Goal: Information Seeking & Learning: Check status

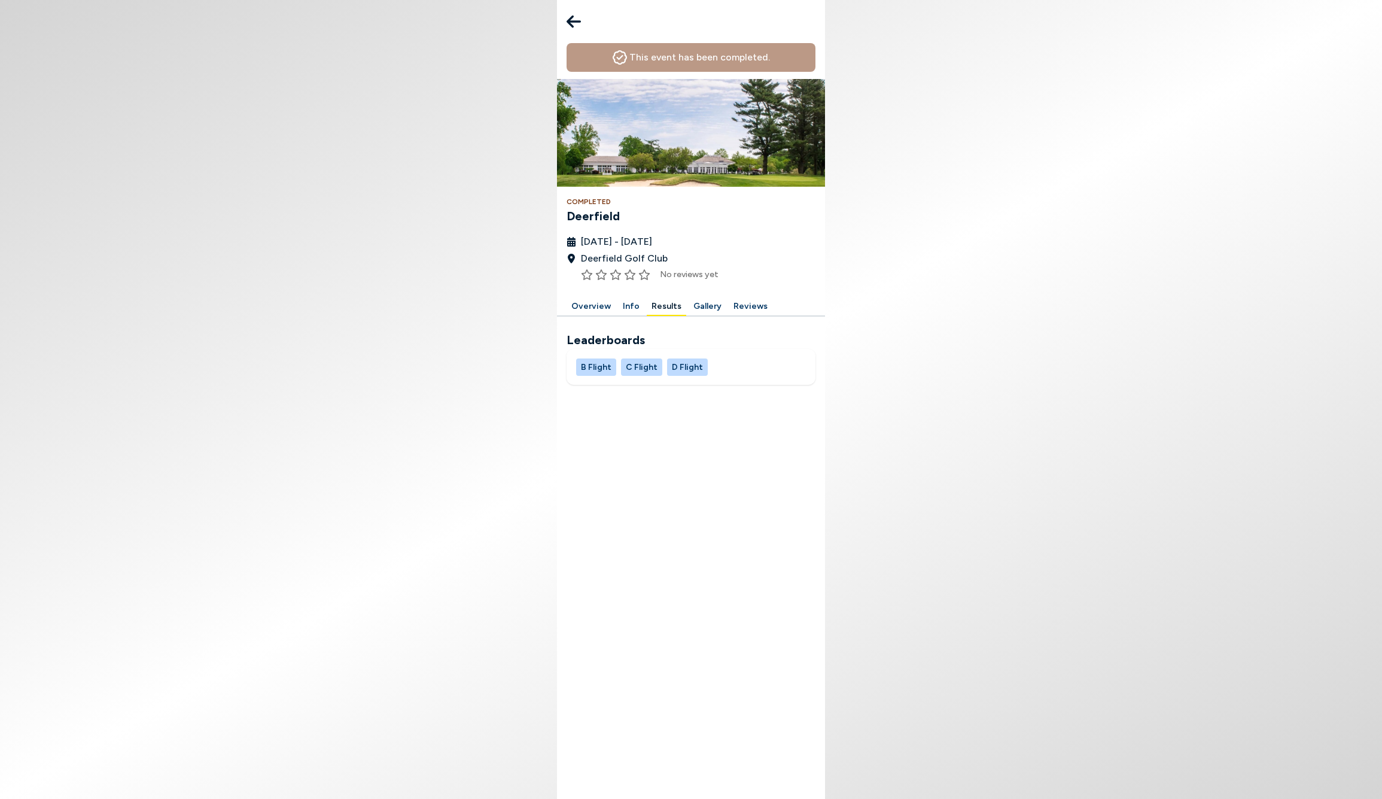
click at [598, 339] on h2 "Leaderboards" at bounding box center [690, 340] width 249 height 18
click at [660, 305] on button "Results" at bounding box center [666, 306] width 39 height 19
click at [572, 19] on icon at bounding box center [573, 22] width 14 height 24
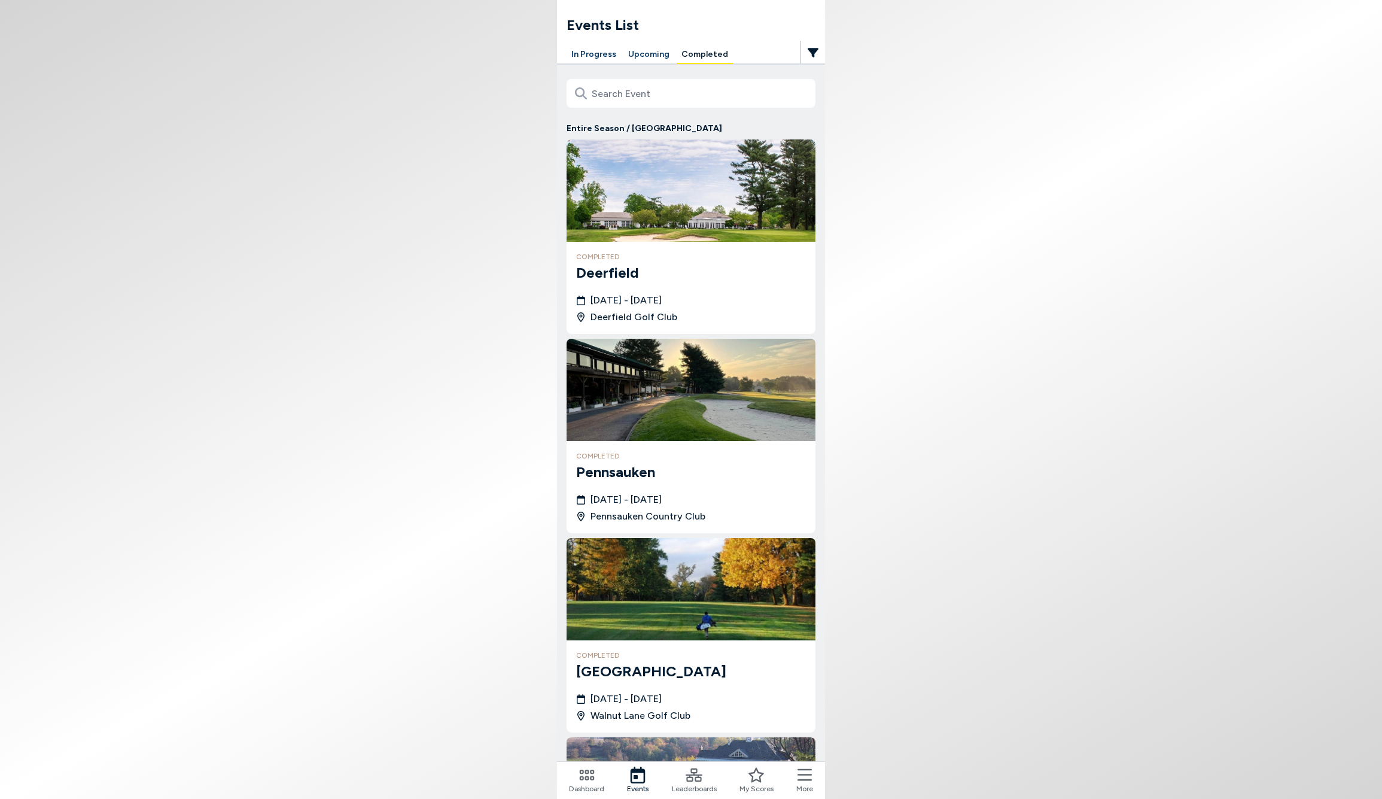
click at [637, 51] on button "Upcoming" at bounding box center [648, 54] width 51 height 19
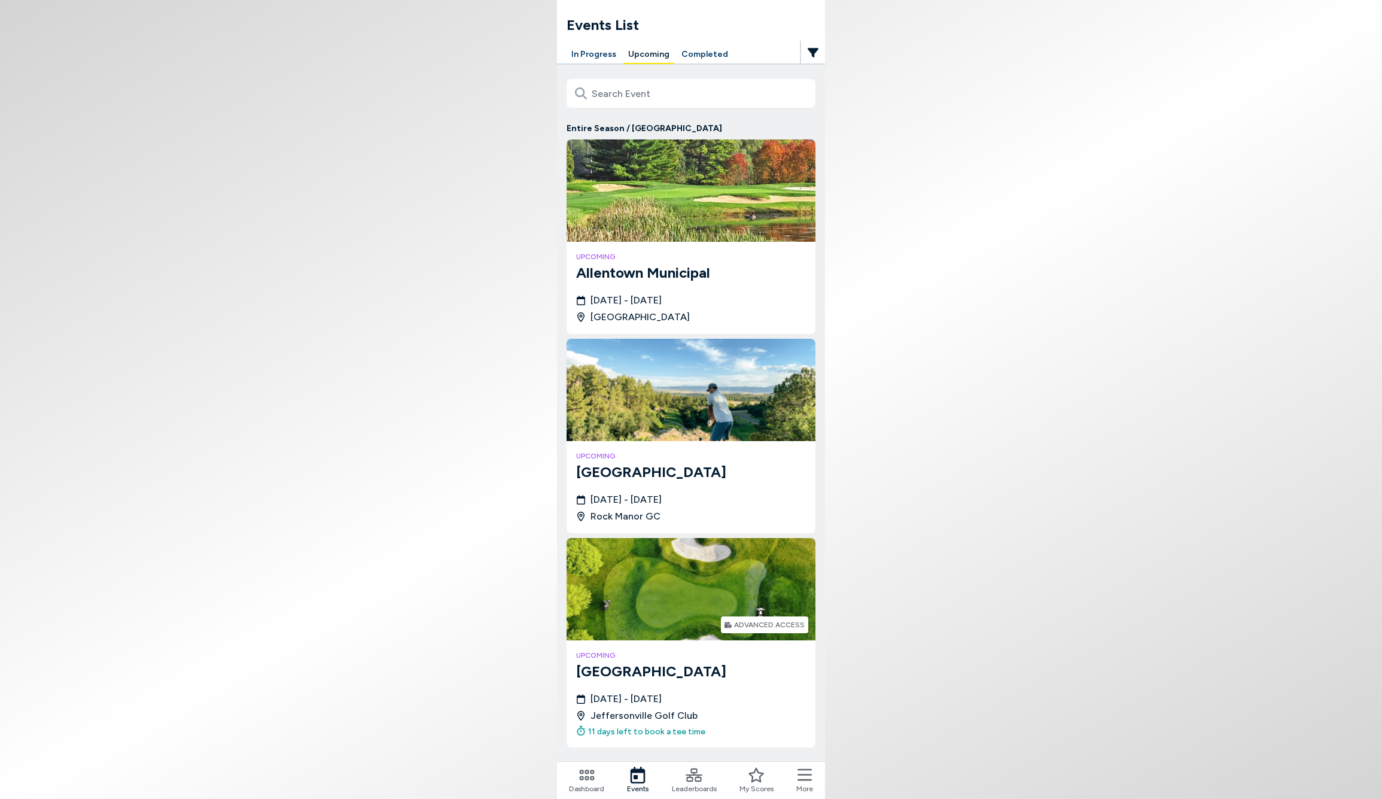
click at [590, 50] on button "In Progress" at bounding box center [593, 54] width 54 height 19
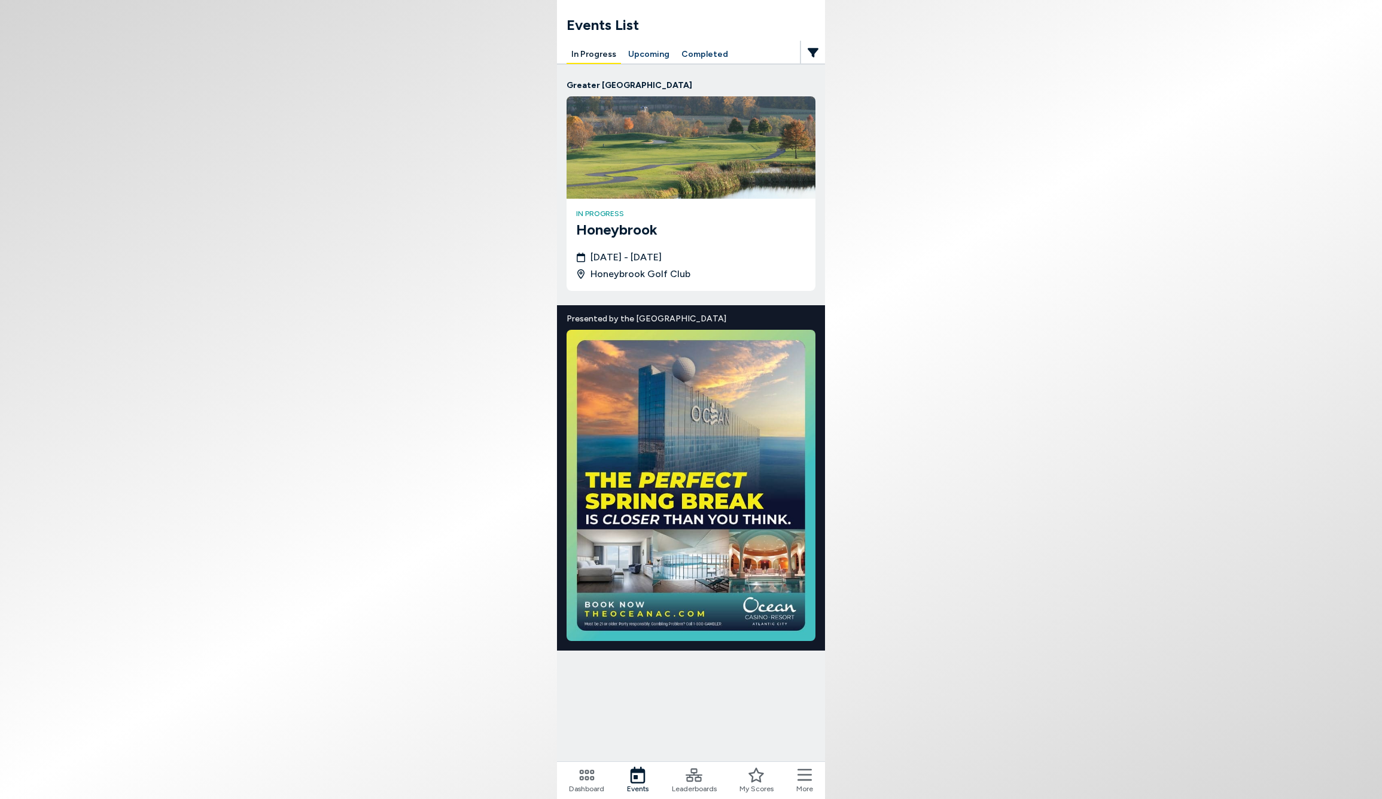
click at [586, 776] on icon at bounding box center [586, 774] width 15 height 11
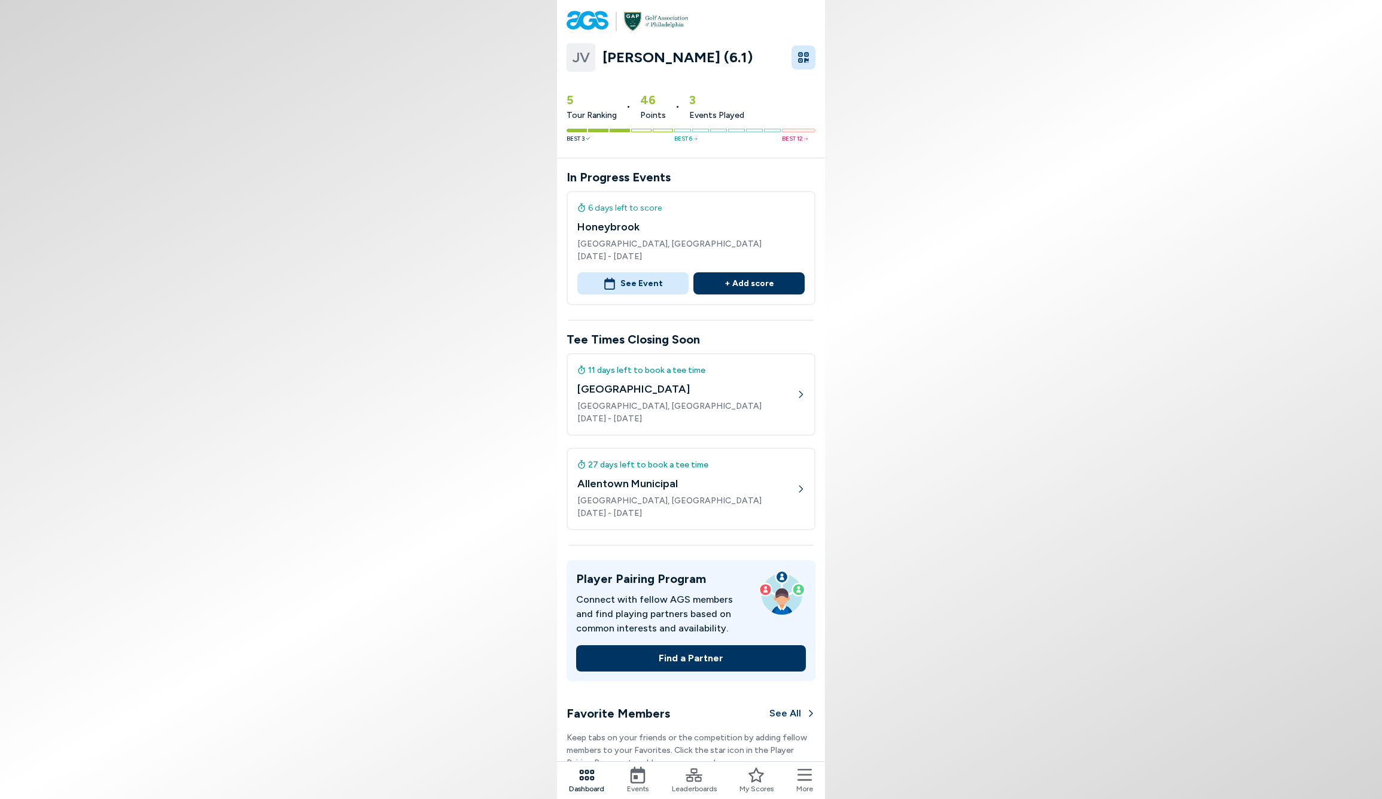
click at [696, 779] on icon at bounding box center [694, 774] width 17 height 17
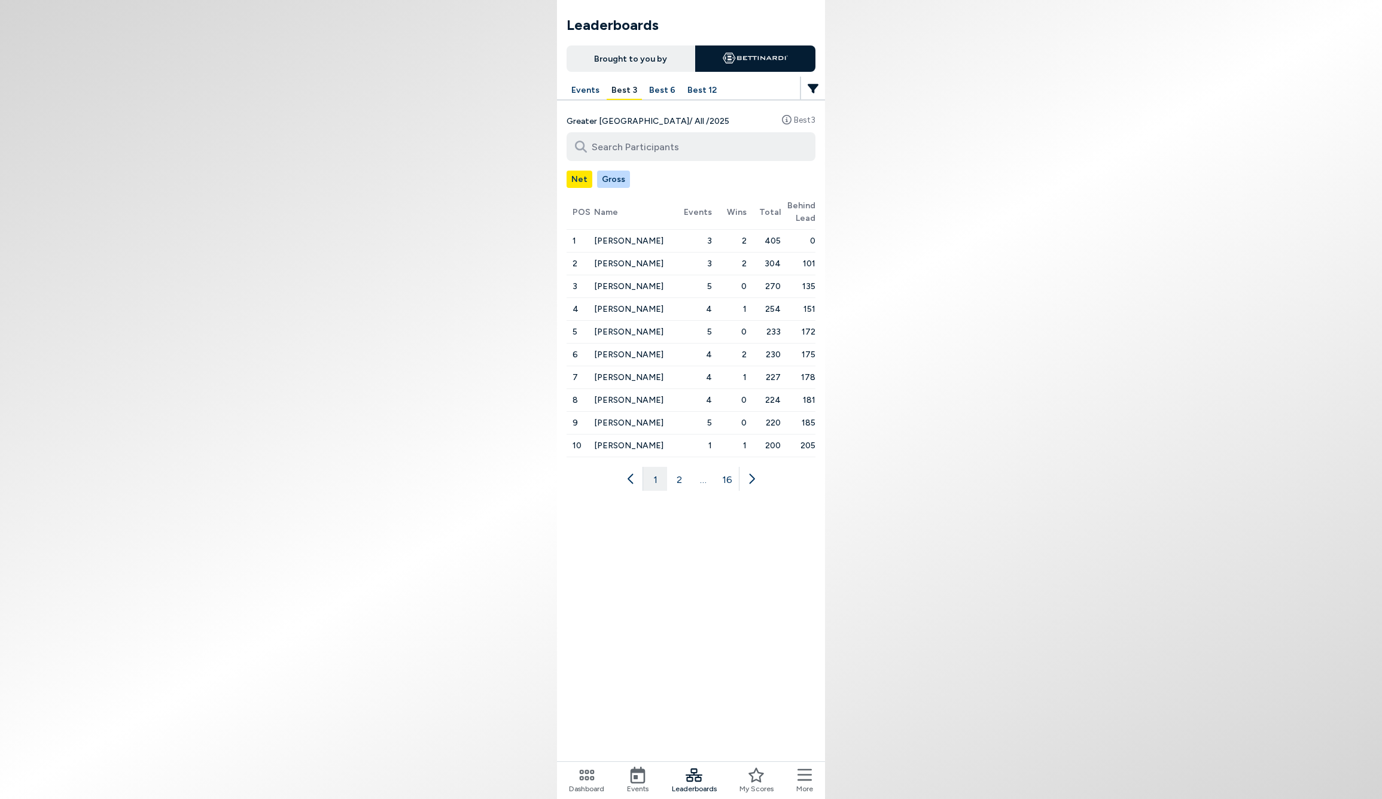
click at [584, 92] on button "Events" at bounding box center [585, 90] width 38 height 19
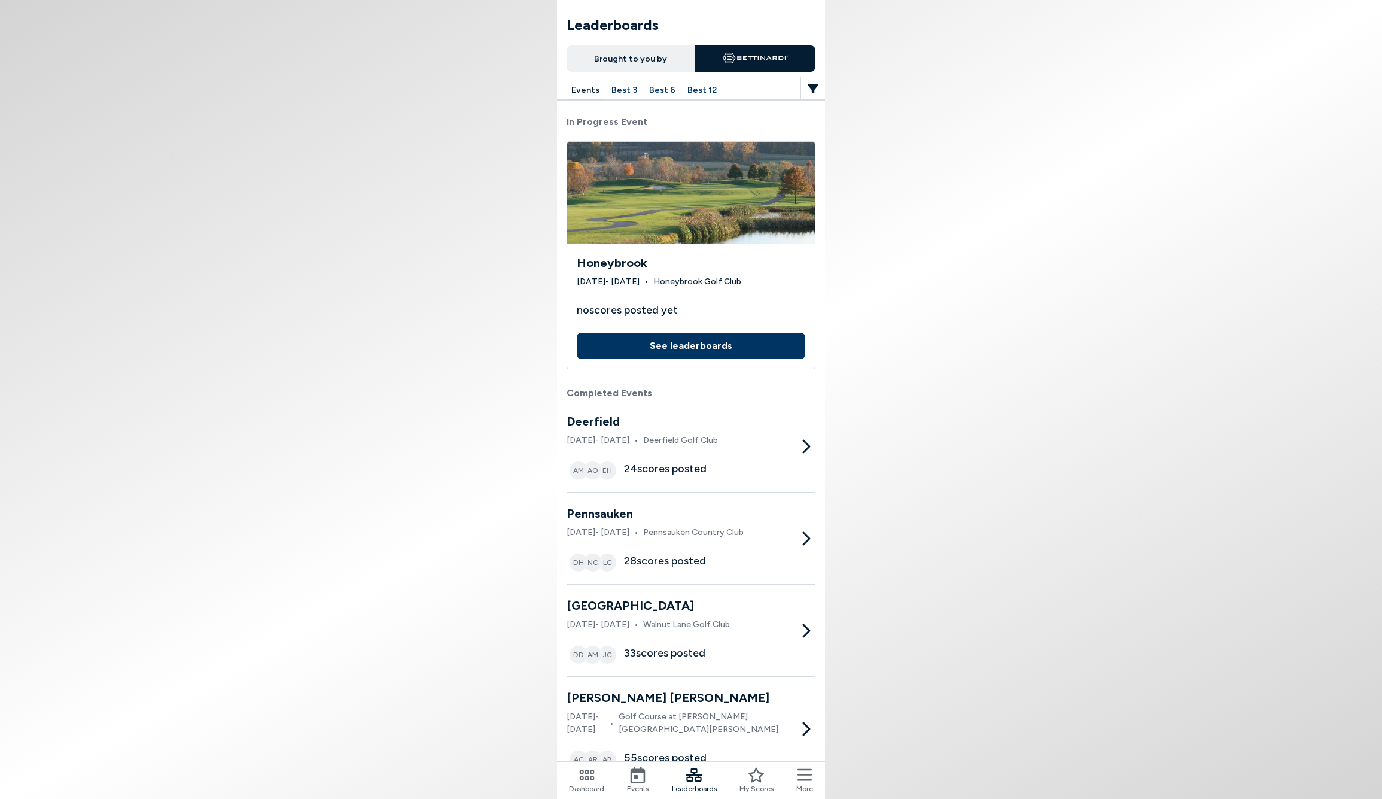
click at [617, 420] on h3 "Deerfield" at bounding box center [641, 421] width 151 height 18
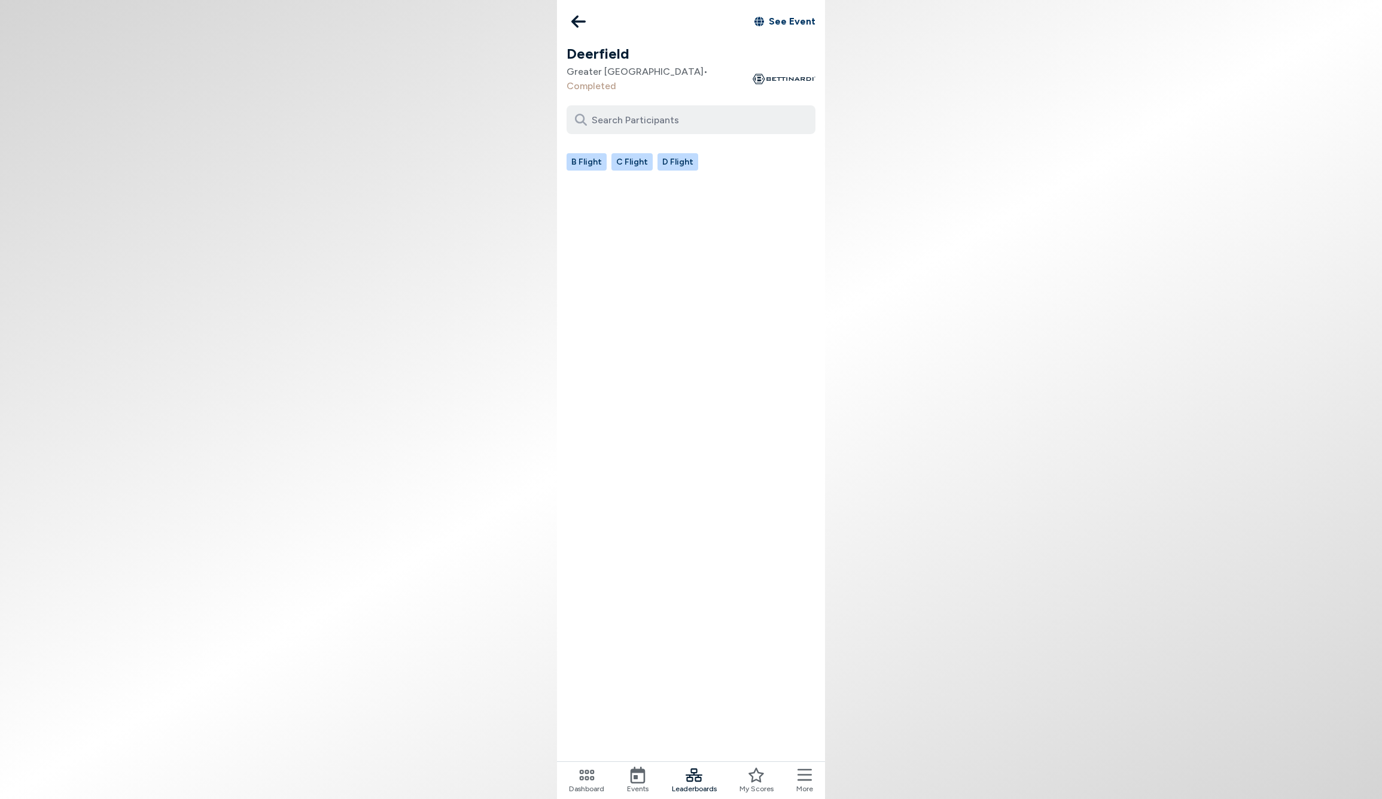
click at [590, 153] on button "B Flight" at bounding box center [586, 161] width 40 height 17
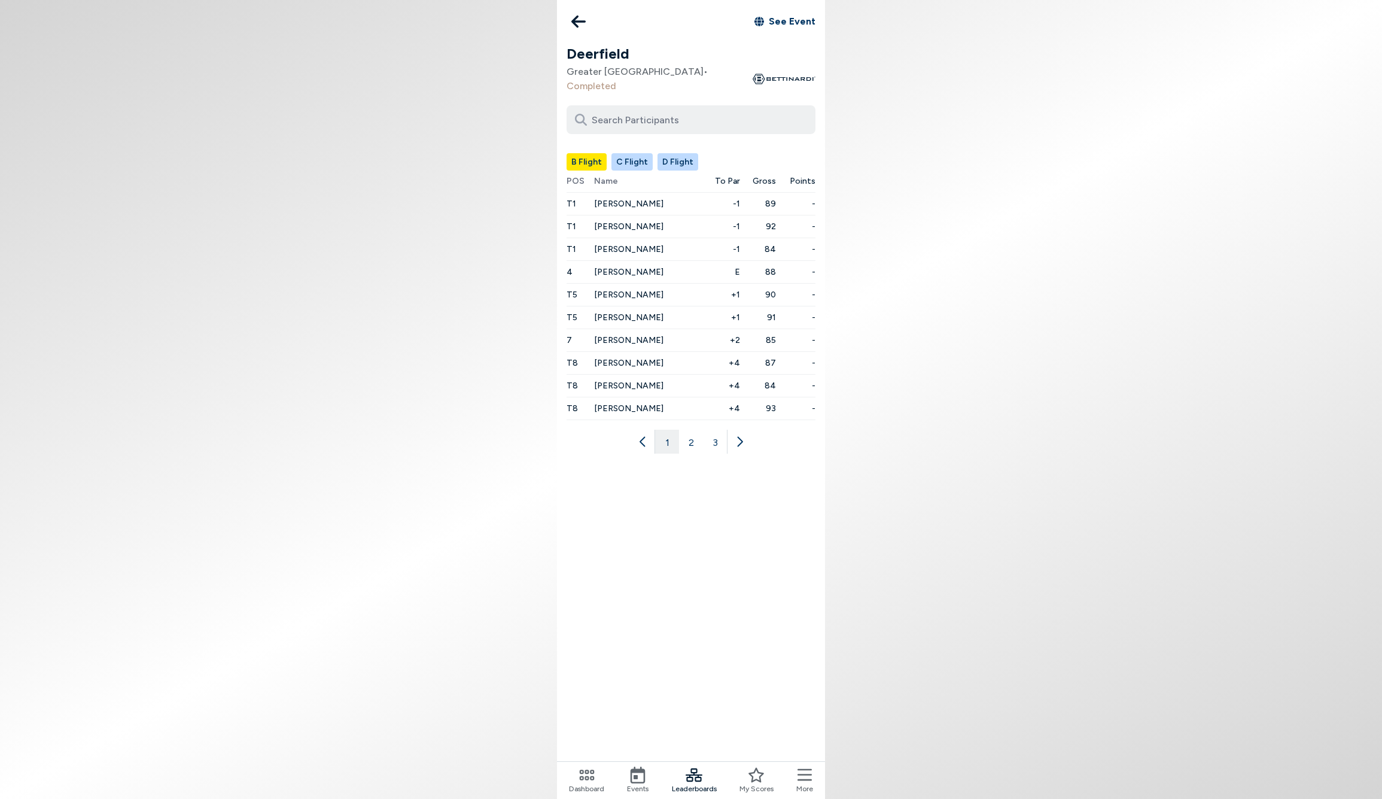
click at [622, 153] on button "C Flight" at bounding box center [631, 161] width 41 height 17
click at [677, 153] on button "D Flight" at bounding box center [677, 161] width 41 height 17
click at [588, 153] on button "B Flight" at bounding box center [586, 161] width 40 height 17
click at [693, 429] on button "2" at bounding box center [691, 441] width 24 height 24
click at [577, 19] on icon at bounding box center [578, 22] width 14 height 13
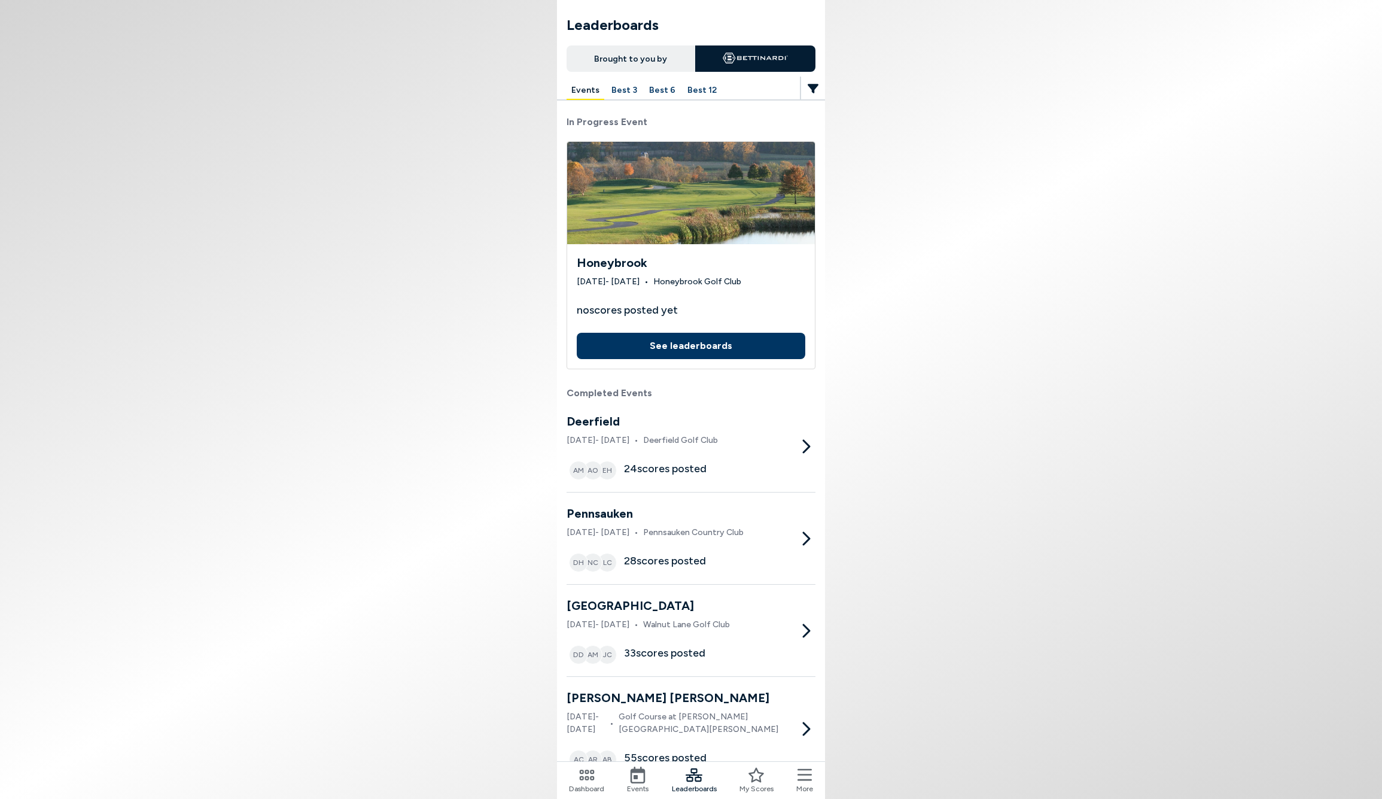
click at [695, 343] on button "See leaderboards" at bounding box center [691, 346] width 229 height 26
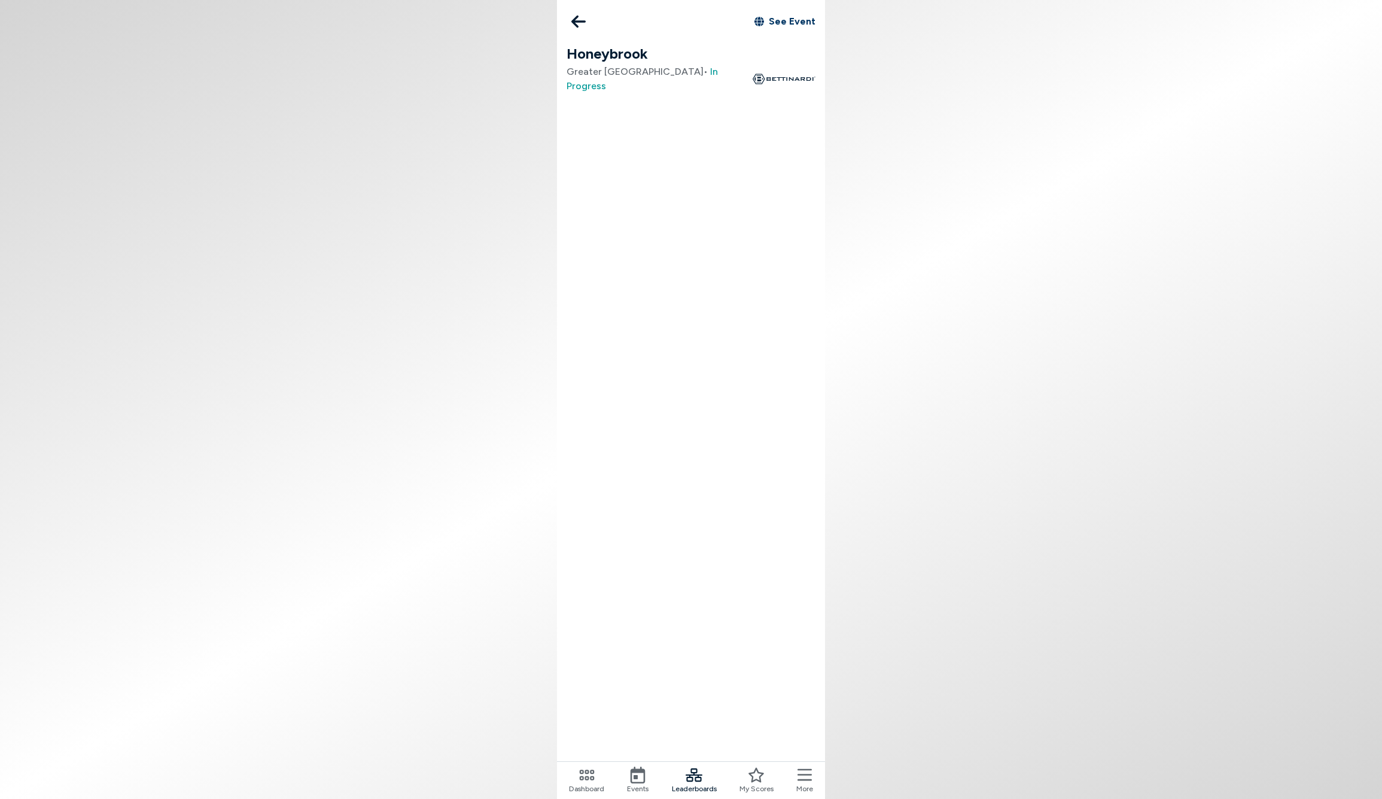
click at [574, 23] on icon at bounding box center [578, 22] width 14 height 13
